Goal: Task Accomplishment & Management: Manage account settings

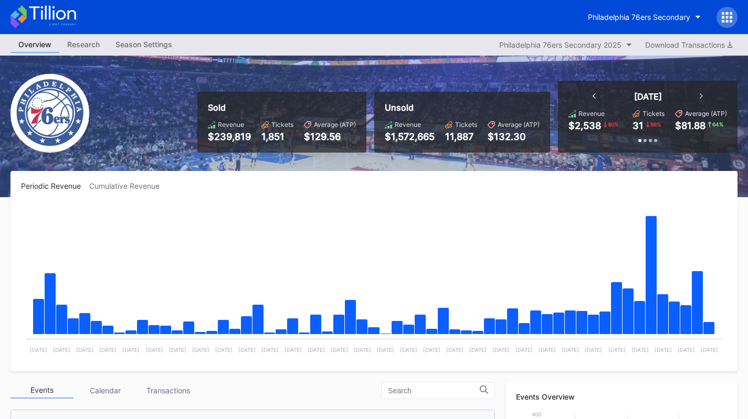
scroll to position [34, 0]
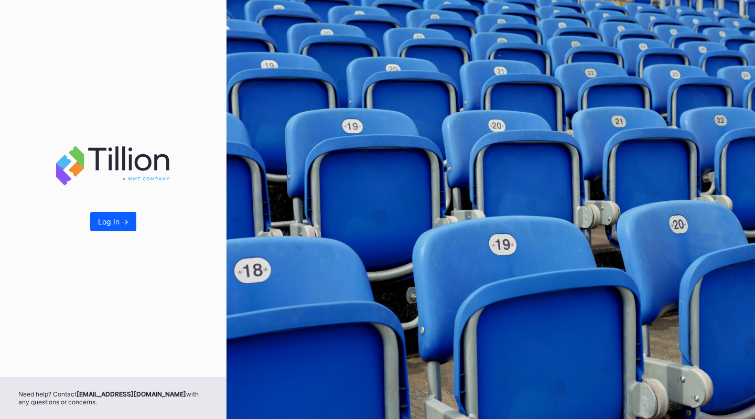
click at [110, 221] on div "Log In ->" at bounding box center [113, 221] width 30 height 9
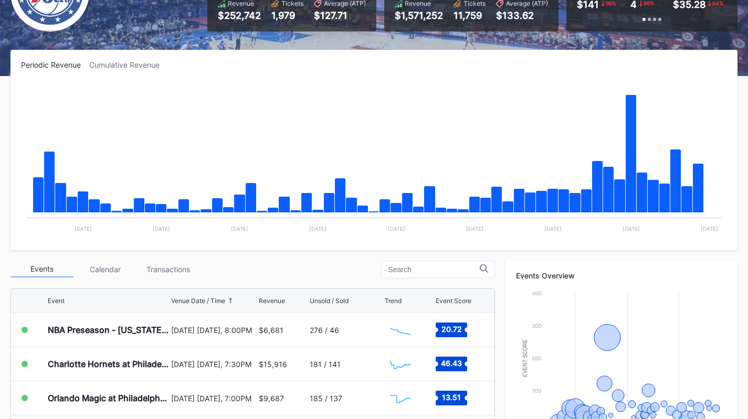
scroll to position [122, 0]
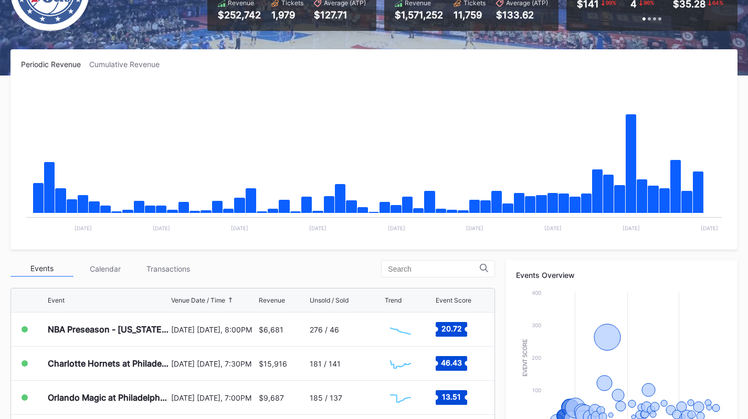
click at [167, 271] on div "Transactions" at bounding box center [167, 269] width 63 height 16
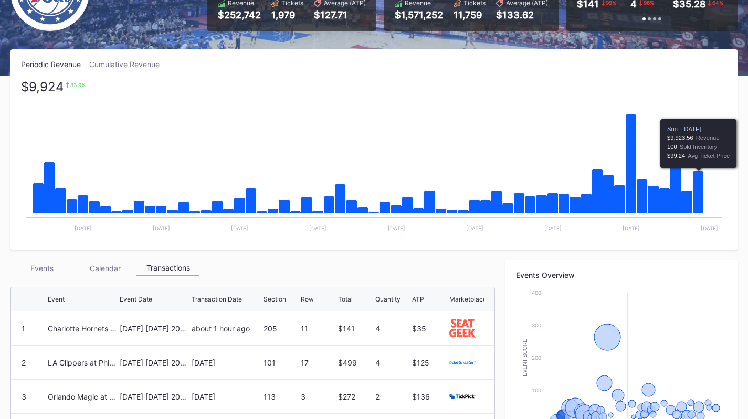
click at [696, 195] on icon "Chart title" at bounding box center [697, 193] width 11 height 42
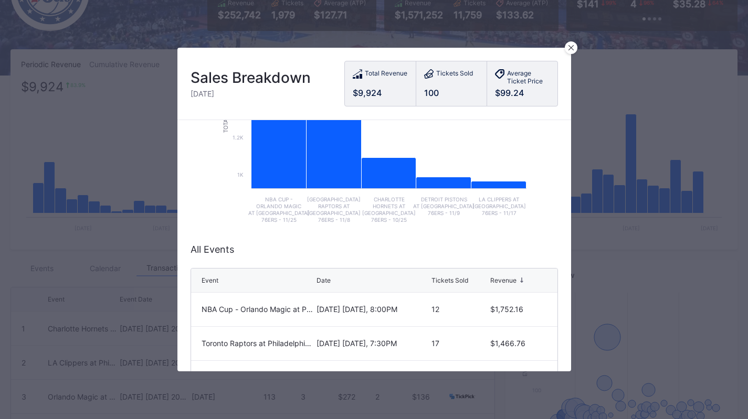
scroll to position [186, 0]
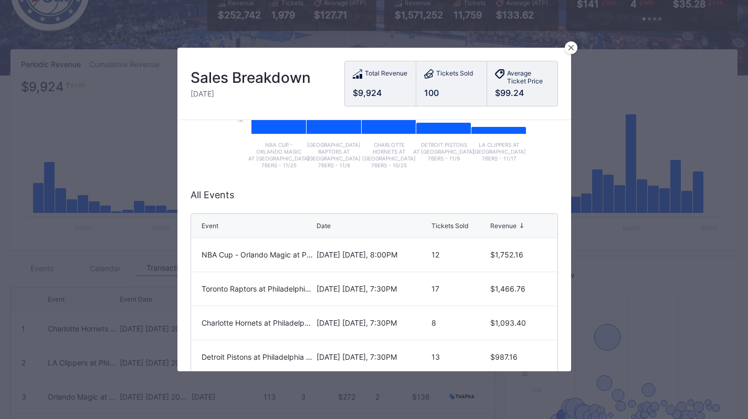
click at [441, 227] on div "Tickets Sold" at bounding box center [449, 226] width 37 height 8
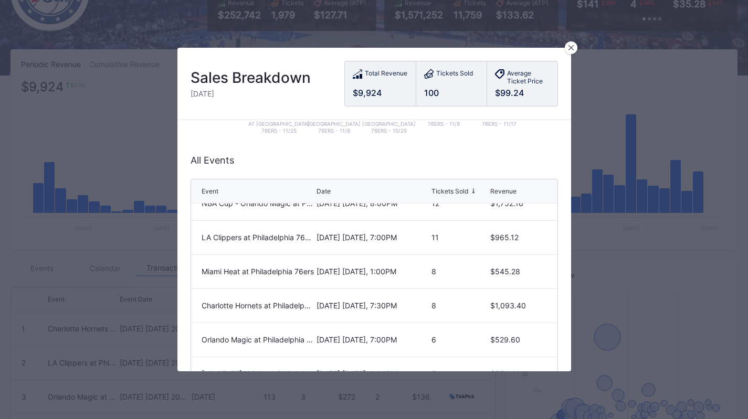
scroll to position [86, 0]
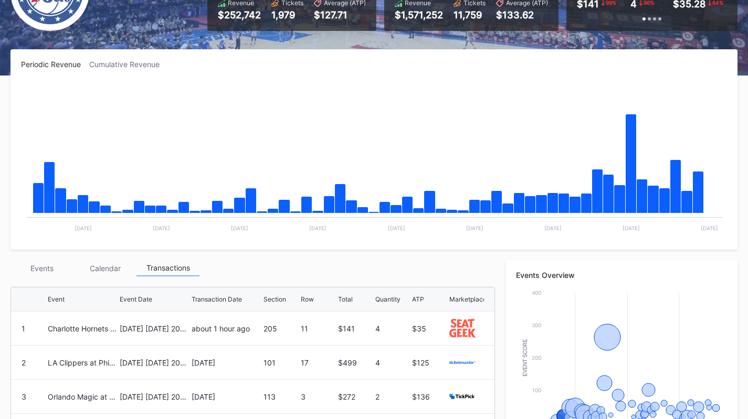
click at [716, 180] on rect "Chart title" at bounding box center [374, 160] width 706 height 157
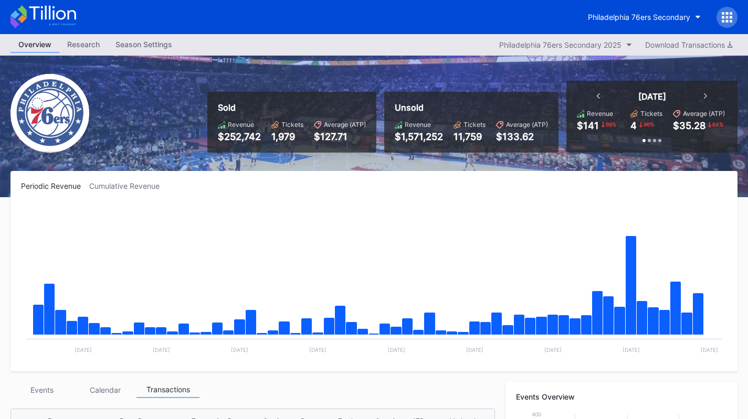
click at [622, 18] on div "Philadelphia 76ers Secondary" at bounding box center [639, 17] width 102 height 9
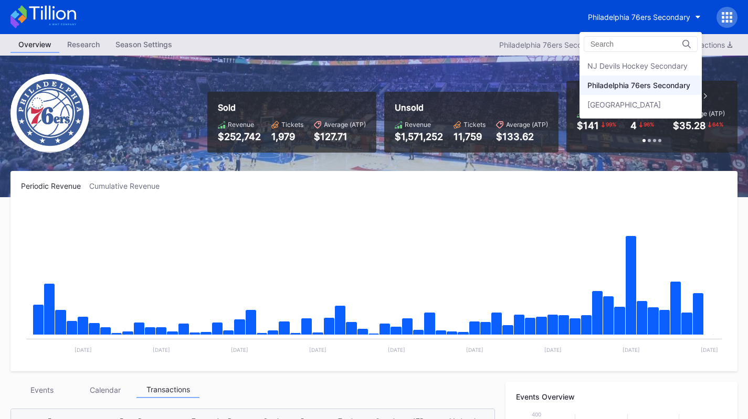
click at [633, 72] on div "NJ Devils Hockey Secondary" at bounding box center [640, 65] width 122 height 19
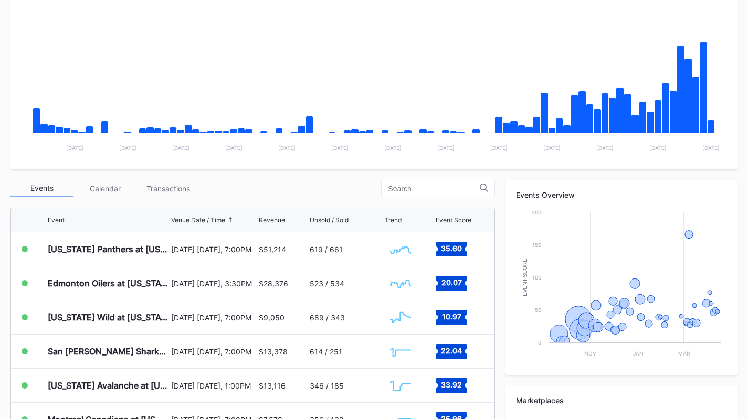
scroll to position [203, 0]
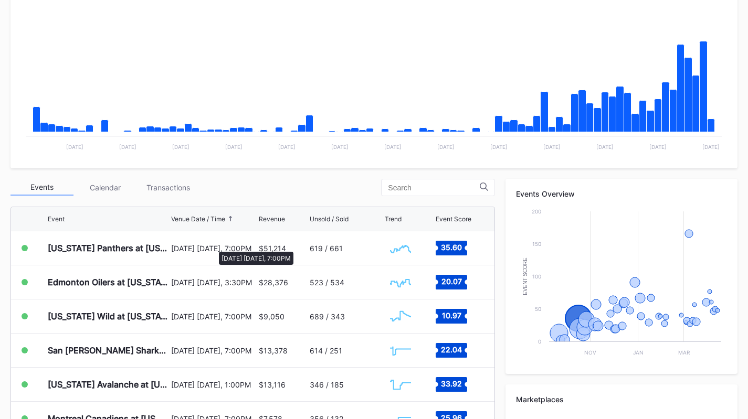
click at [214, 247] on div "[DATE] [DATE], 7:00PM" at bounding box center [213, 248] width 84 height 9
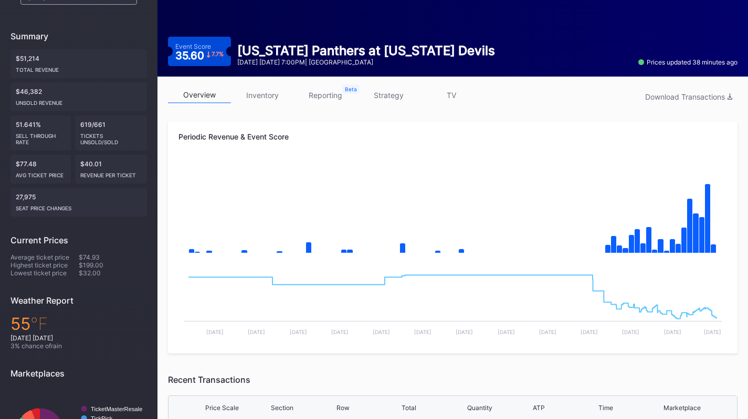
scroll to position [88, 0]
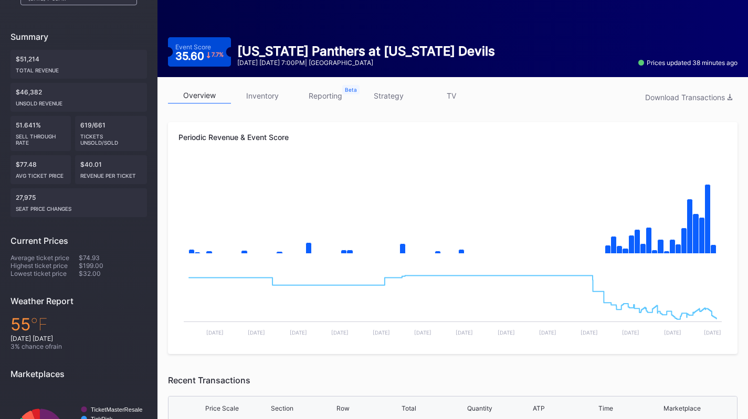
click at [263, 94] on link "inventory" at bounding box center [262, 96] width 63 height 16
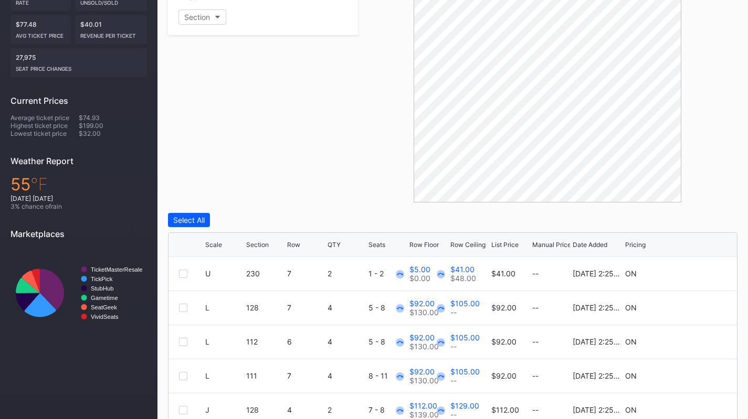
scroll to position [229, 0]
click at [219, 248] on div "Scale Section Row QTY Seats Row Floor Row Ceiling List Price Manual Price Date …" at bounding box center [452, 244] width 568 height 24
click at [219, 245] on div "Scale" at bounding box center [213, 244] width 17 height 8
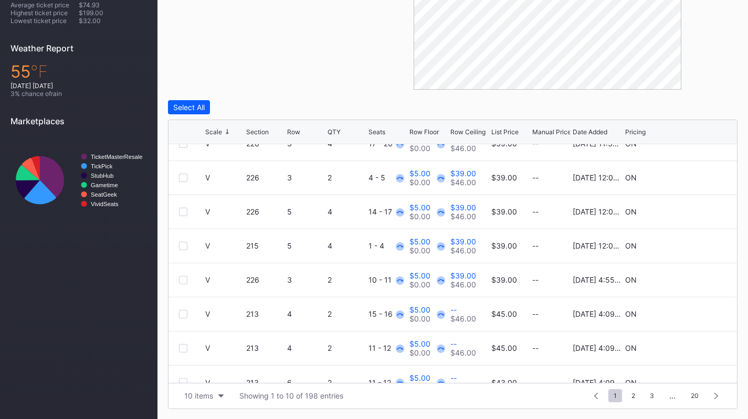
scroll to position [102, 0]
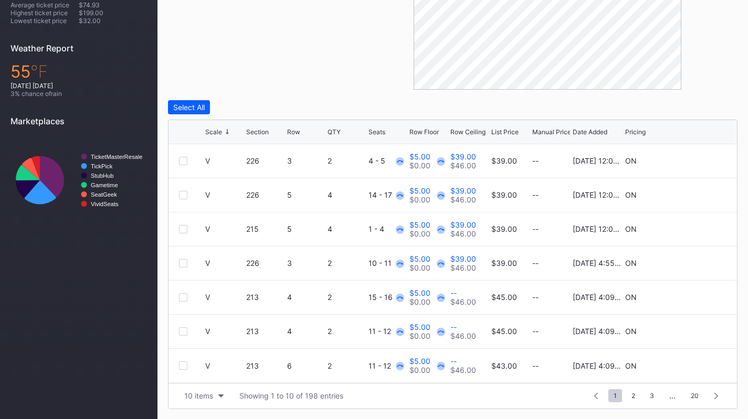
click at [204, 397] on div "10 items" at bounding box center [198, 395] width 29 height 9
click at [205, 373] on div "200 items" at bounding box center [204, 369] width 34 height 9
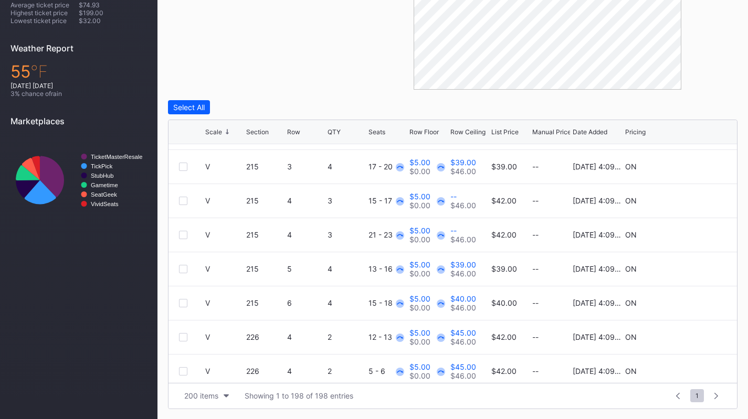
scroll to position [574, 0]
click at [471, 130] on div "Row Ceiling" at bounding box center [467, 132] width 35 height 8
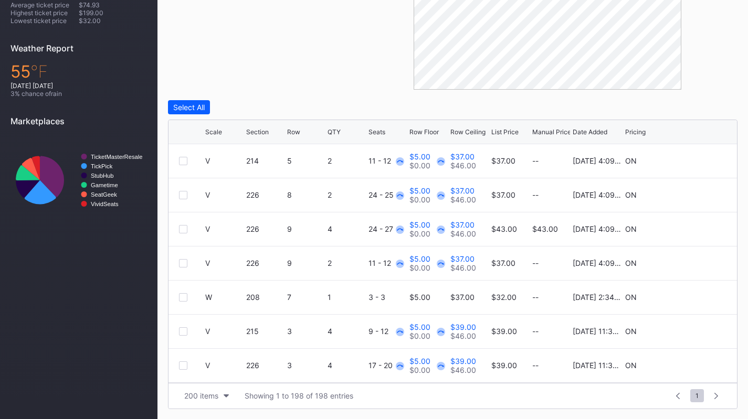
click at [471, 130] on div "Row Ceiling" at bounding box center [467, 132] width 35 height 8
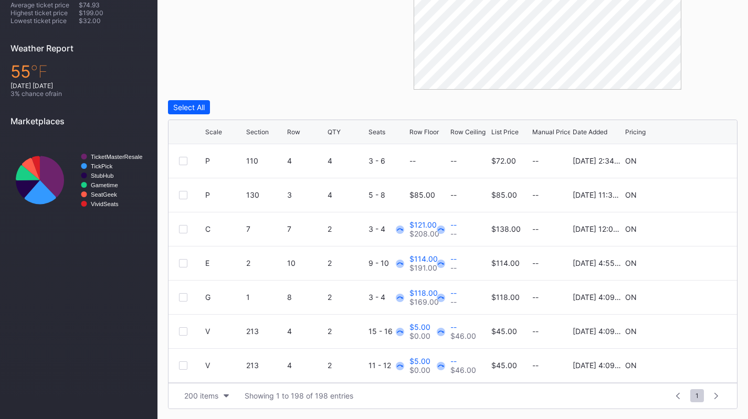
click at [471, 130] on div "Row Ceiling" at bounding box center [467, 132] width 35 height 8
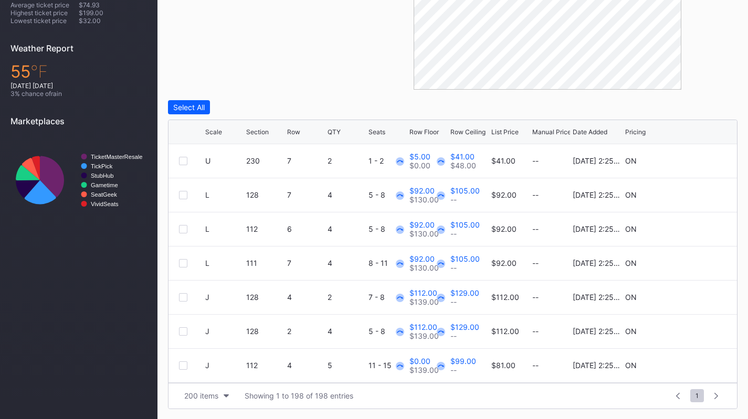
click at [471, 130] on div "Row Ceiling" at bounding box center [467, 132] width 35 height 8
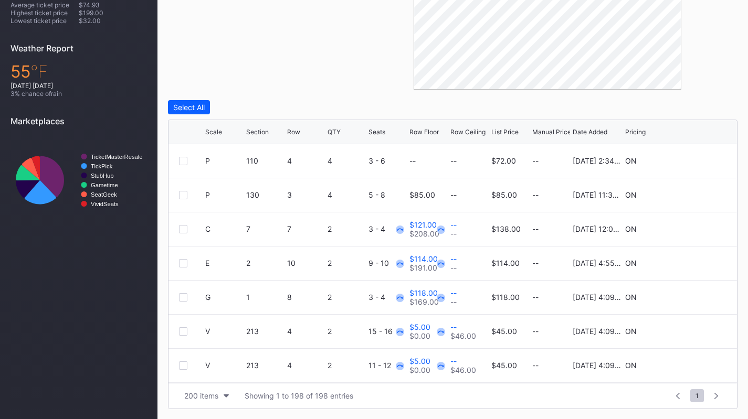
click at [521, 124] on div "Scale Section Row QTY Seats Row Floor Row Ceiling List Price Manual Price Date …" at bounding box center [452, 132] width 568 height 24
click at [509, 130] on div "List Price" at bounding box center [504, 132] width 27 height 8
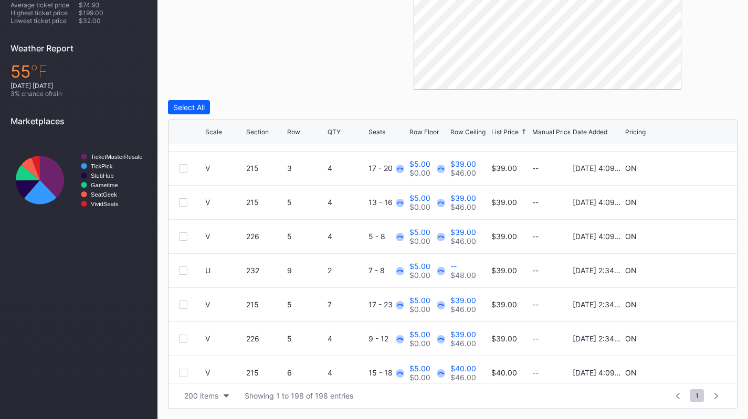
scroll to position [369, 0]
click at [182, 270] on div at bounding box center [183, 269] width 8 height 8
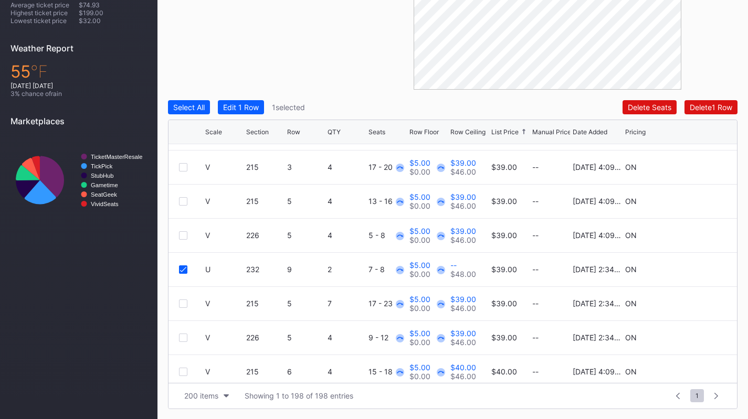
click at [254, 120] on div "Scale Section Row QTY Seats Row Floor Row Ceiling List Price Manual Price Date …" at bounding box center [452, 265] width 569 height 290
click at [252, 112] on button "Edit 1 Row" at bounding box center [241, 107] width 46 height 14
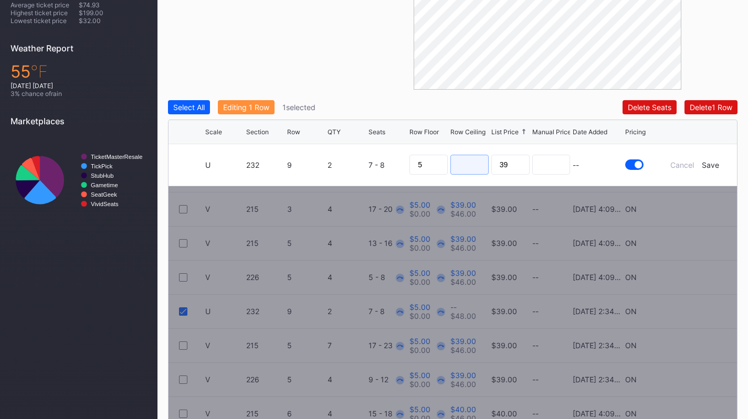
click at [462, 163] on input at bounding box center [469, 165] width 38 height 20
type input "38"
click at [711, 162] on div "Save" at bounding box center [709, 165] width 17 height 9
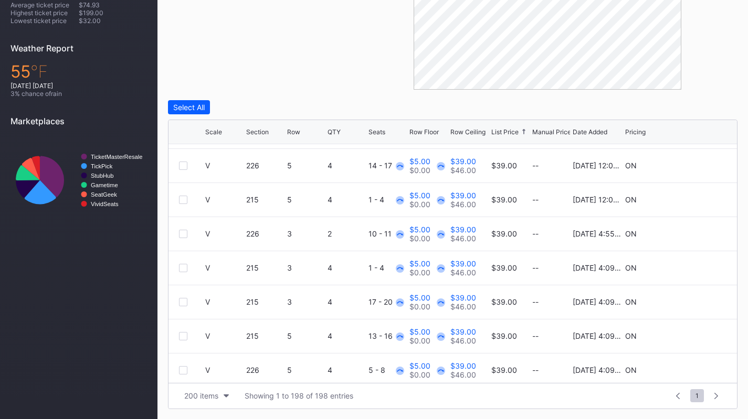
scroll to position [0, 0]
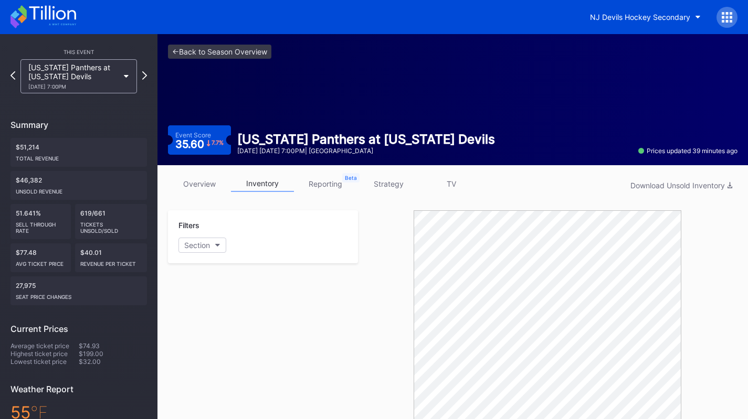
click at [384, 190] on link "strategy" at bounding box center [388, 184] width 63 height 16
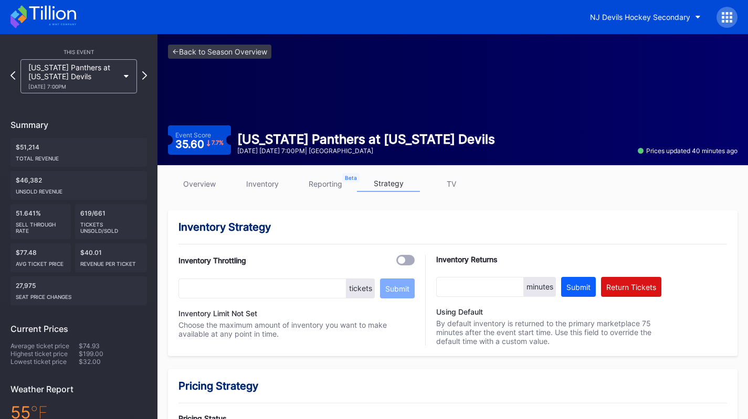
click at [212, 184] on link "overview" at bounding box center [199, 184] width 63 height 16
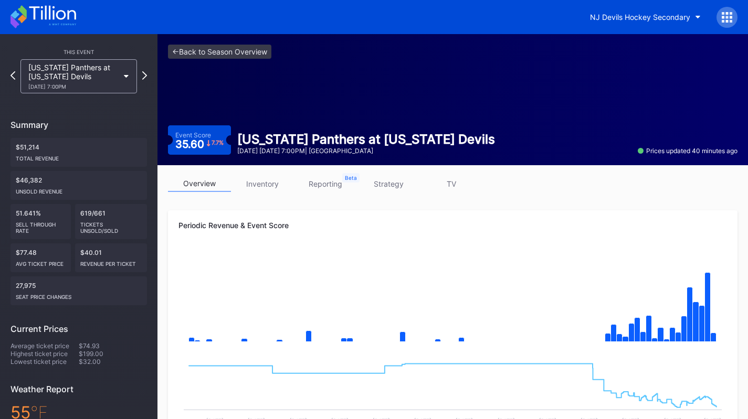
click at [66, 23] on icon at bounding box center [43, 16] width 66 height 23
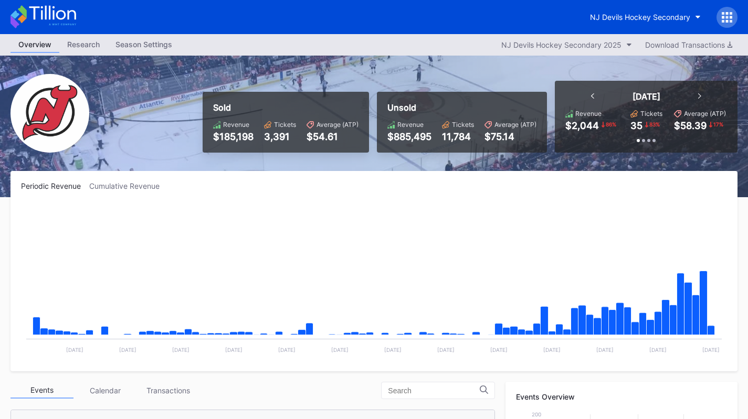
scroll to position [102, 0]
